Goal: Transaction & Acquisition: Subscribe to service/newsletter

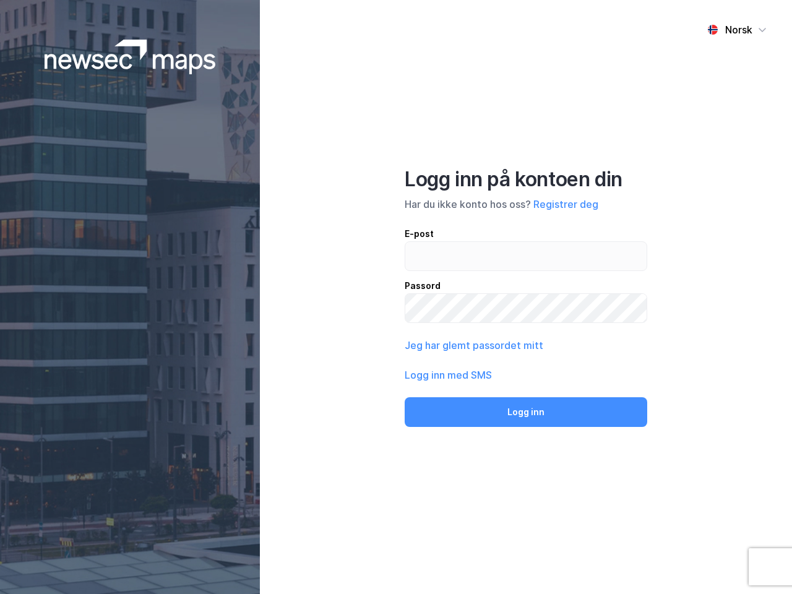
click at [396, 297] on div "Norsk Logg inn på kontoen din Har du ikke konto hos oss? Registrer deg E-post P…" at bounding box center [526, 297] width 532 height 594
click at [130, 57] on img at bounding box center [130, 57] width 171 height 35
click at [737, 30] on div "Norsk" at bounding box center [738, 29] width 27 height 15
click at [565, 204] on button "Registrer deg" at bounding box center [565, 204] width 65 height 15
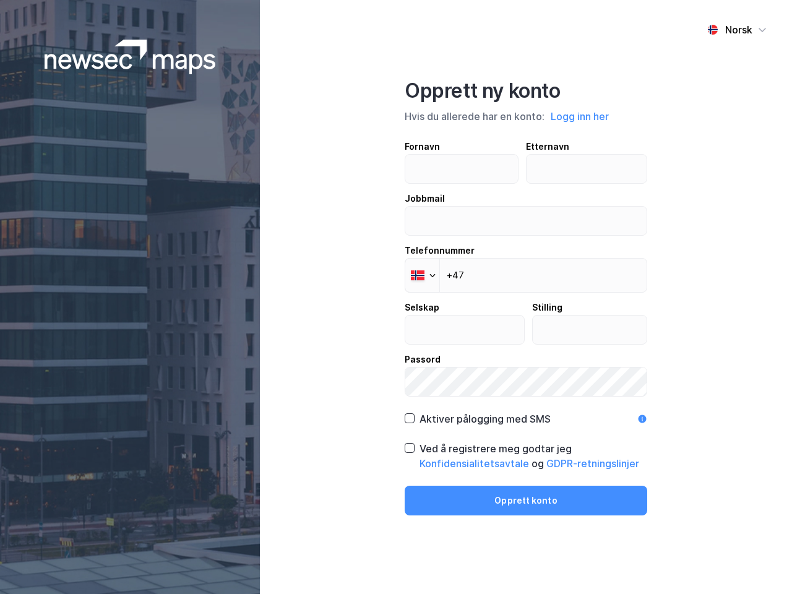
click at [473, 345] on div "Fornavn Etternavn Jobbmail Telefonnummer Phone +47 Selskap Stilling Passord" at bounding box center [526, 267] width 242 height 257
click at [526, 412] on div "Opprett ny konto Hvis du allerede har en konto: Logg inn her Fornavn Etternavn …" at bounding box center [526, 297] width 242 height 437
